Goal: Task Accomplishment & Management: Use online tool/utility

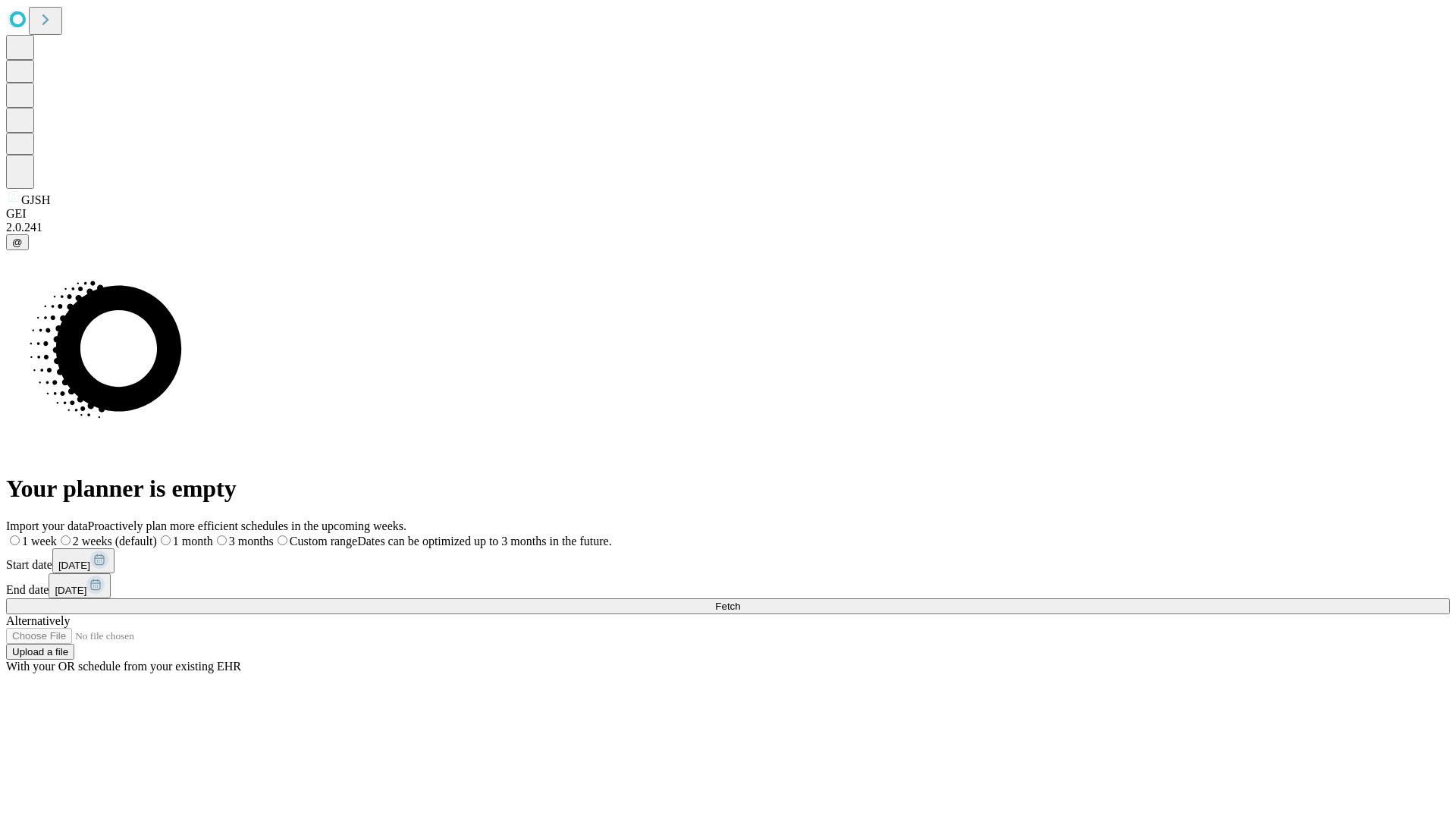
click at [1175, 598] on button "Fetch" at bounding box center [728, 605] width 1443 height 15
